Goal: Find specific page/section: Find specific page/section

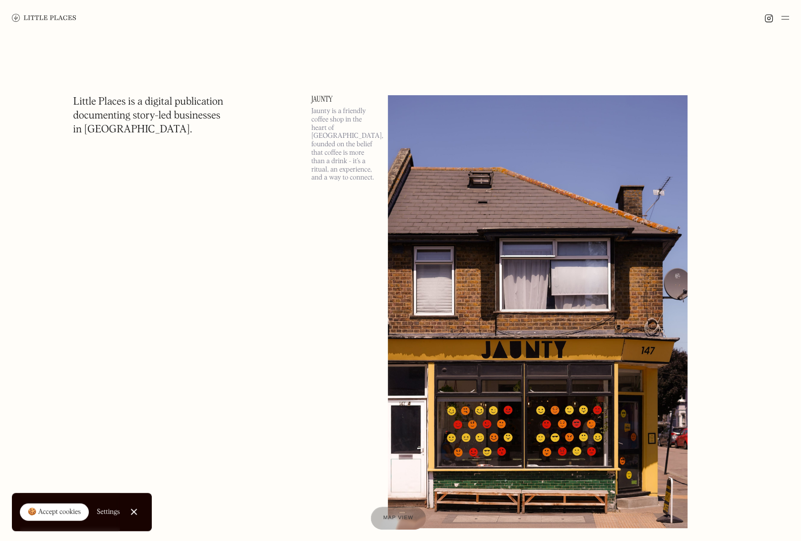
click at [397, 519] on span "Map view" at bounding box center [399, 519] width 30 height 6
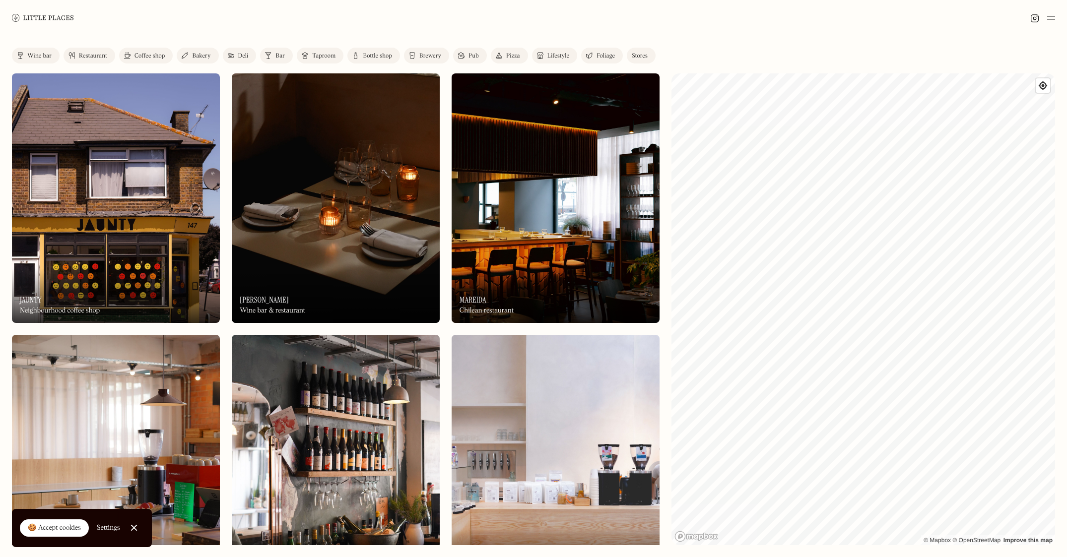
click at [598, 55] on div "Foliage" at bounding box center [605, 56] width 18 height 6
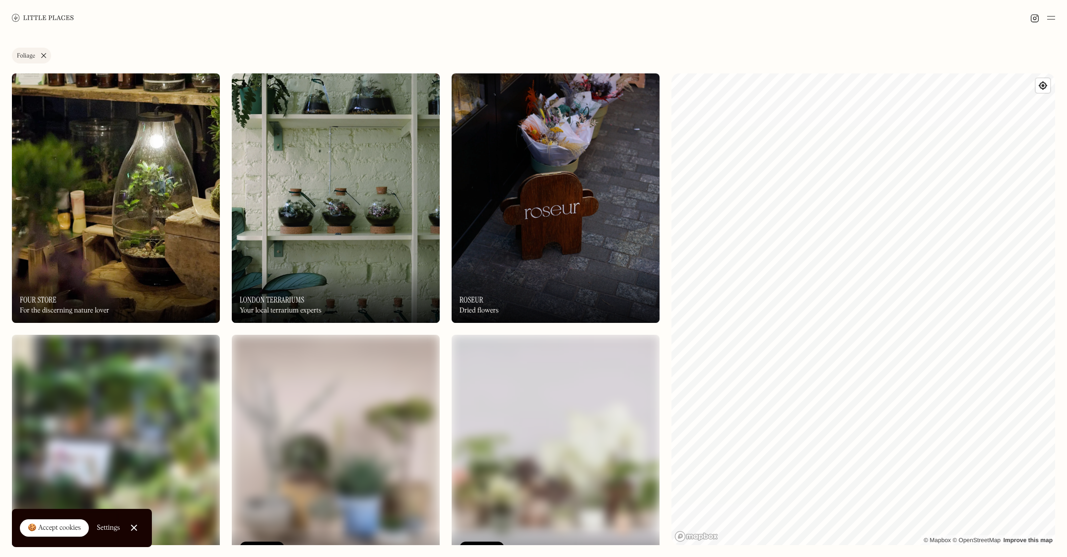
click at [50, 53] on link "Foliage" at bounding box center [31, 56] width 39 height 16
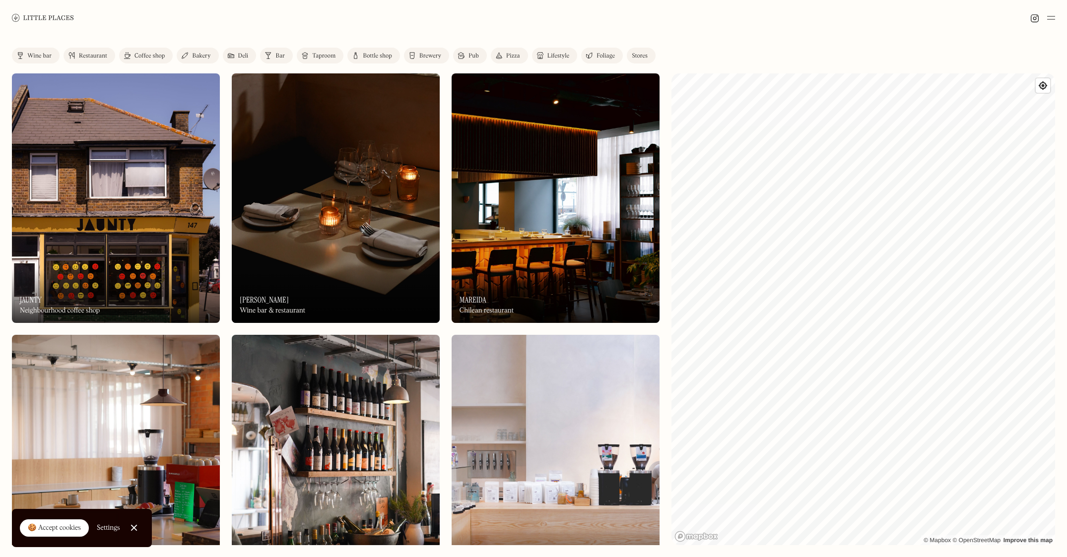
click at [145, 57] on div "Coffee shop" at bounding box center [149, 56] width 30 height 6
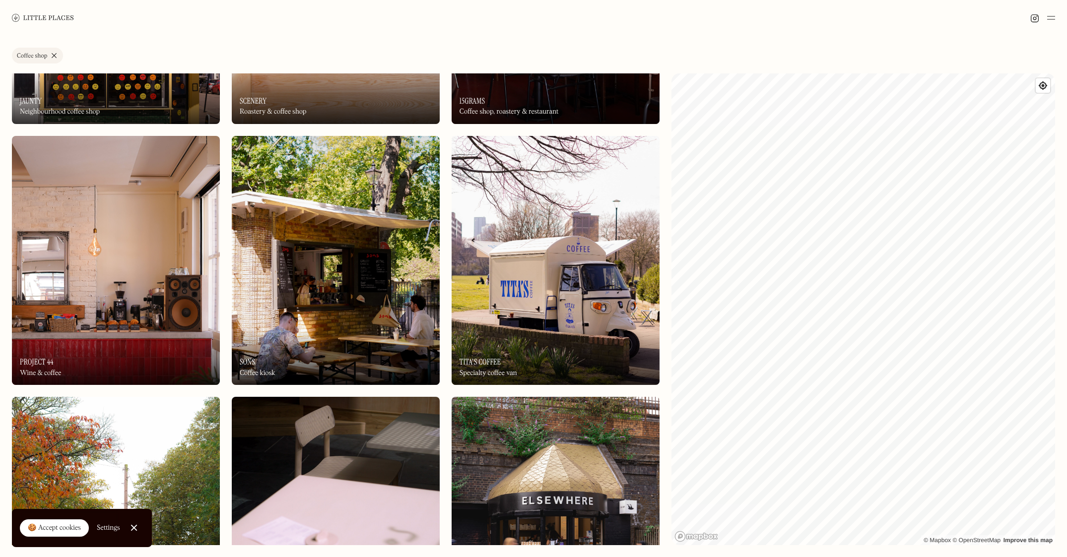
scroll to position [198, 0]
click at [44, 54] on div "Coffee shop" at bounding box center [32, 56] width 30 height 6
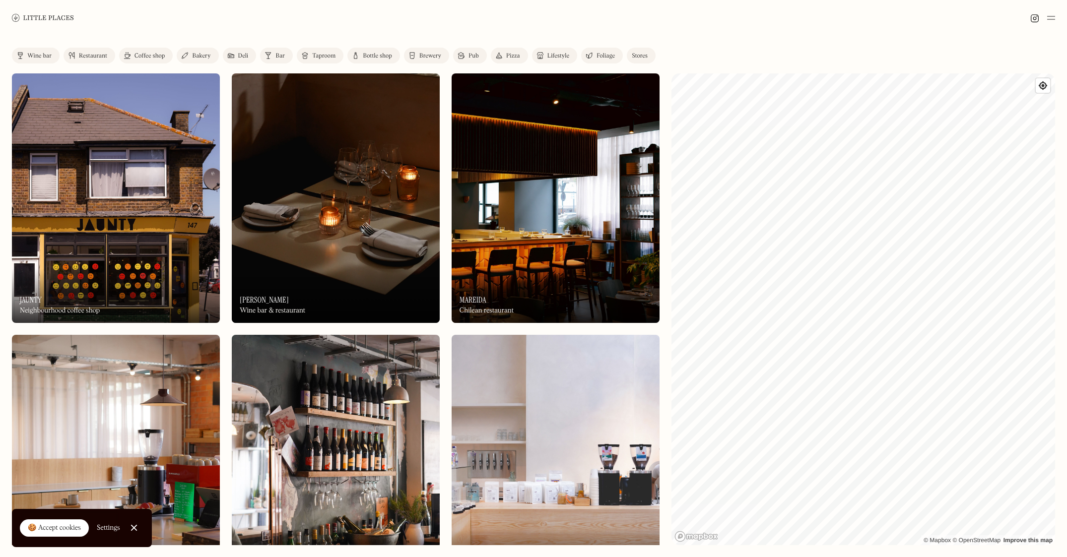
click at [196, 58] on div "Bakery" at bounding box center [201, 56] width 18 height 6
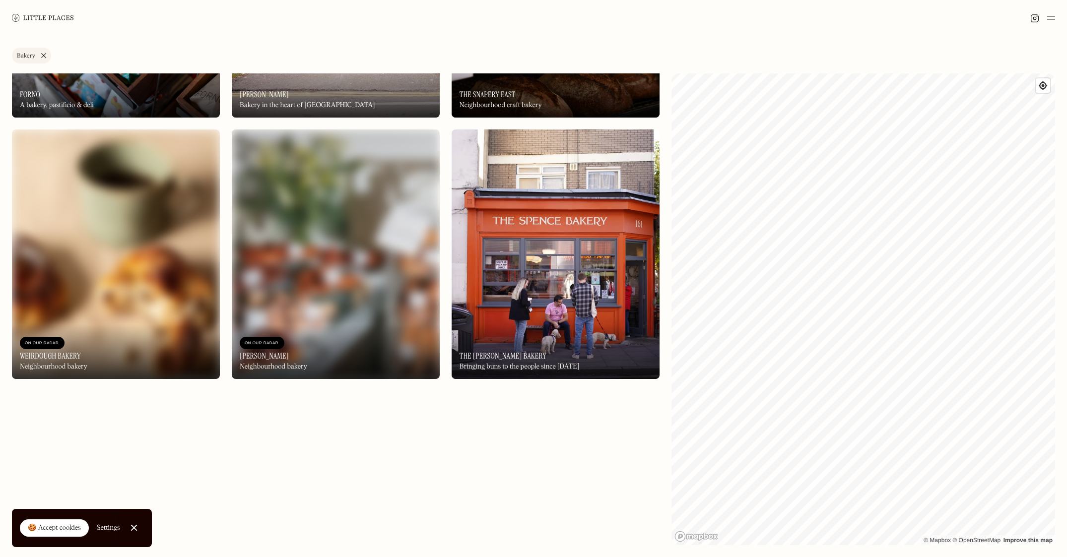
scroll to position [992, 0]
